Goal: Find contact information: Find contact information

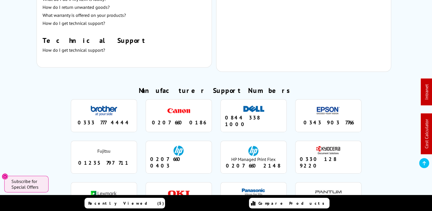
scroll to position [470, 0]
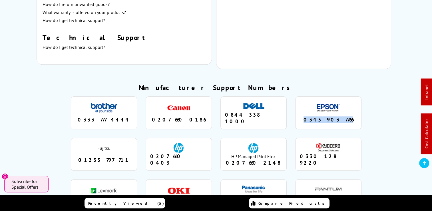
drag, startPoint x: 346, startPoint y: 114, endPoint x: 307, endPoint y: 112, distance: 39.4
click at [307, 116] on div "0343 903 7766" at bounding box center [328, 119] width 57 height 7
copy div "0343 903 7766"
